Goal: Obtain resource: Obtain resource

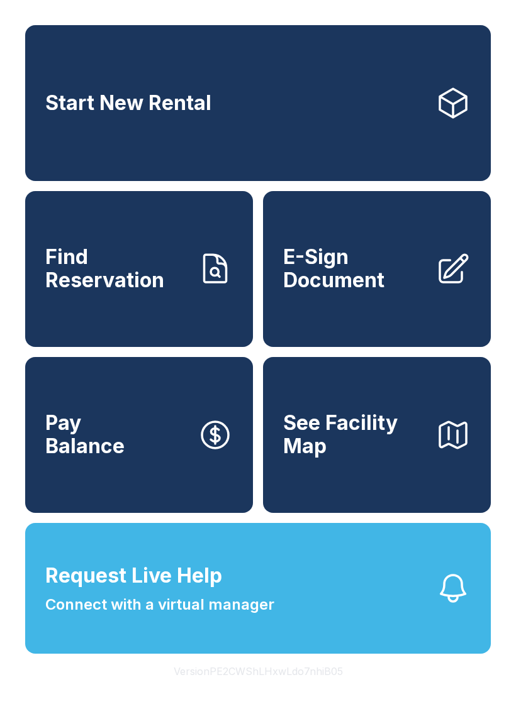
click at [250, 616] on span "Connect with a virtual manager" at bounding box center [159, 605] width 229 height 23
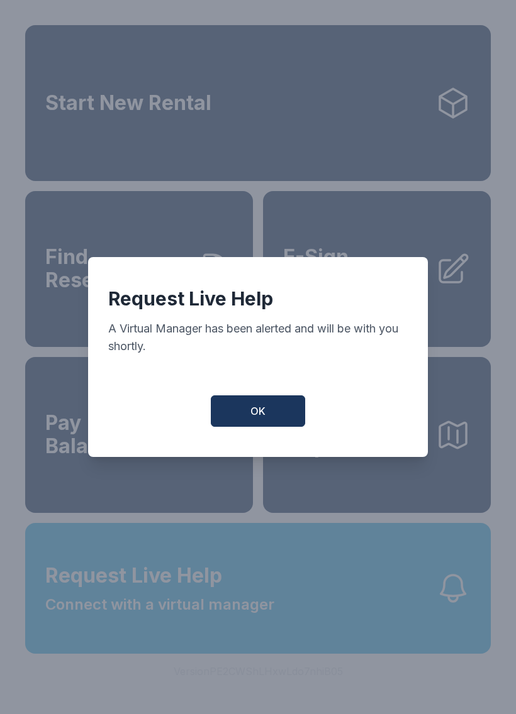
click at [270, 442] on div "Request Live Help A Virtual Manager has been alerted and will be with you short…" at bounding box center [258, 357] width 340 height 200
click at [255, 416] on span "OK" at bounding box center [257, 411] width 15 height 15
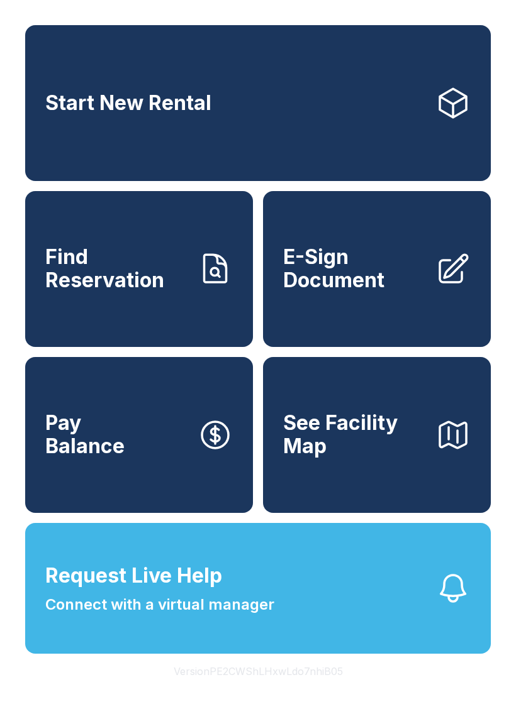
click at [391, 289] on span "E-Sign Document" at bounding box center [354, 269] width 142 height 46
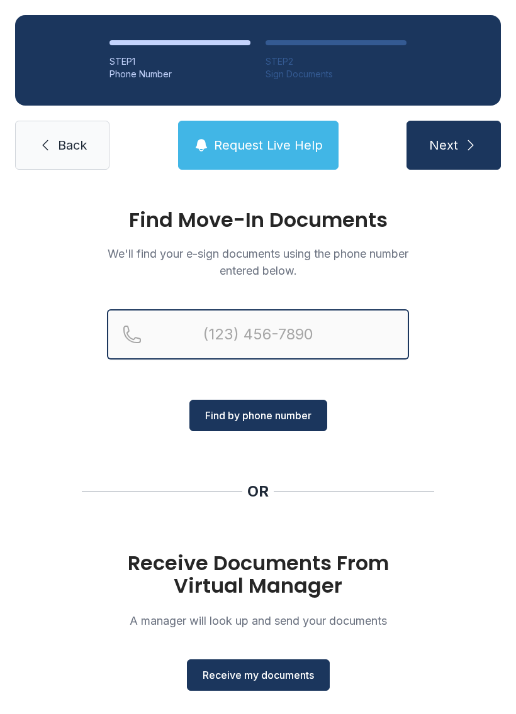
click at [245, 336] on input "Reservation phone number" at bounding box center [258, 334] width 302 height 50
type input "("
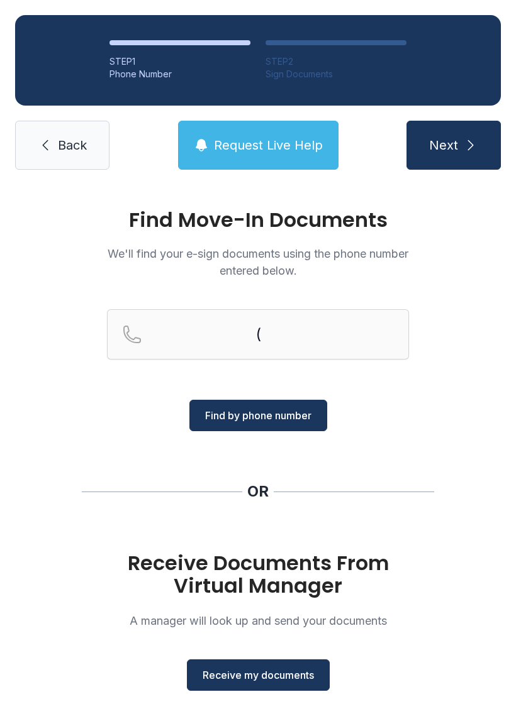
click at [47, 269] on div "Find Move-In Documents We'll find your e-sign documents using the phone number …" at bounding box center [258, 463] width 516 height 557
click at [286, 677] on span "Receive my documents" at bounding box center [258, 675] width 111 height 15
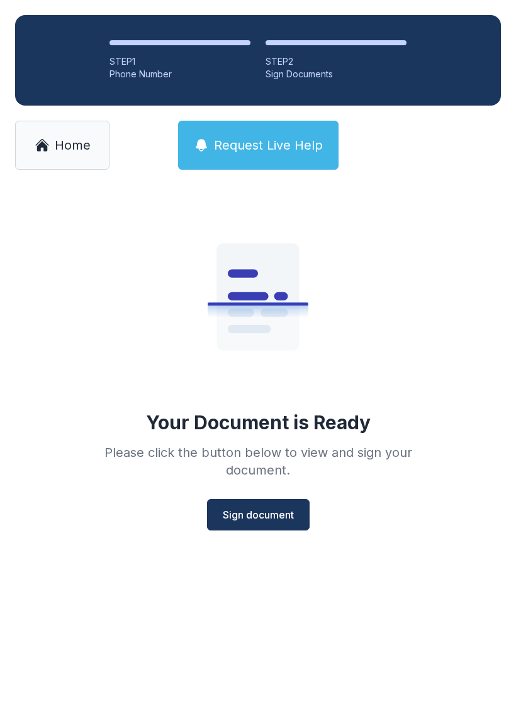
click at [267, 515] on span "Sign document" at bounding box center [258, 515] width 71 height 15
